Goal: Task Accomplishment & Management: Manage account settings

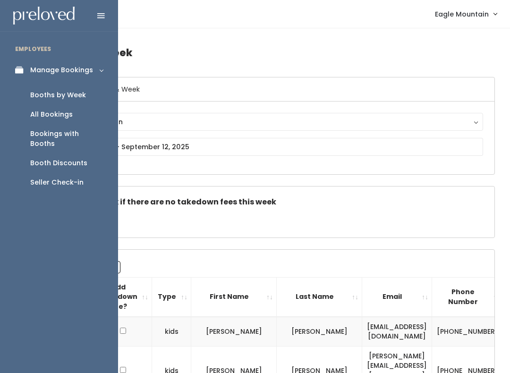
click at [20, 72] on icon at bounding box center [21, 70] width 13 height 8
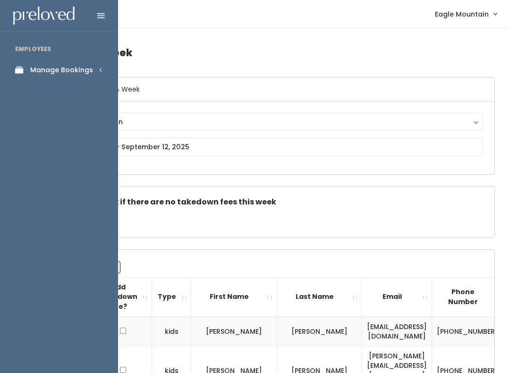
click at [39, 71] on div "Manage Bookings" at bounding box center [61, 70] width 63 height 10
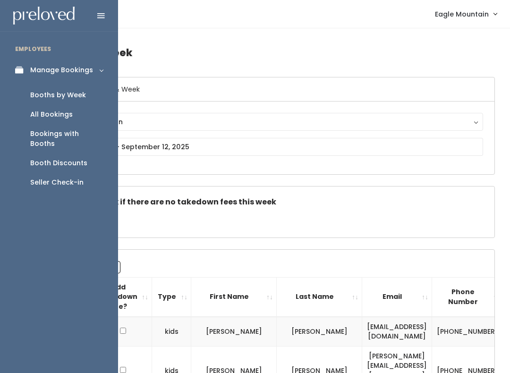
click at [51, 137] on div "Bookings with Booths" at bounding box center [66, 139] width 73 height 20
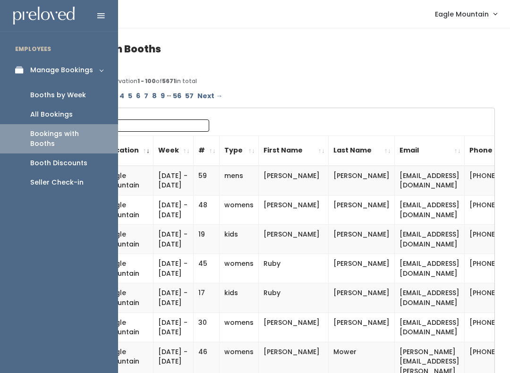
click at [58, 158] on div "Booth Discounts" at bounding box center [58, 163] width 57 height 10
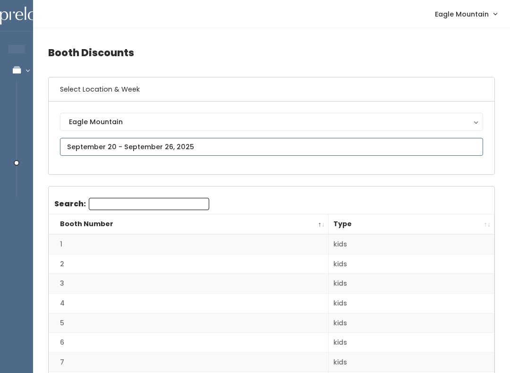
click at [227, 149] on input "text" at bounding box center [271, 147] width 423 height 18
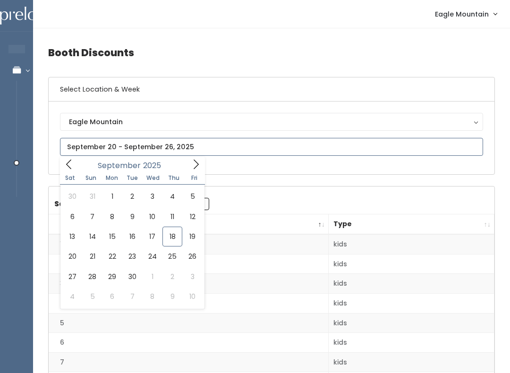
type input "September 13 to September 19"
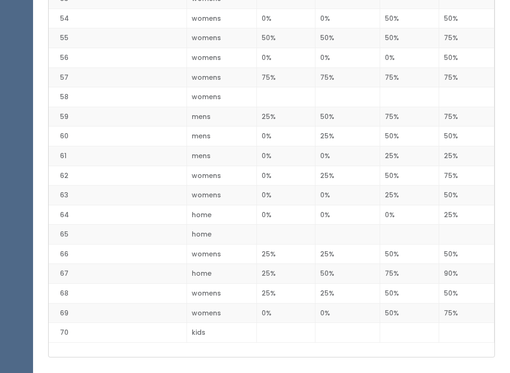
scroll to position [1287, 0]
